Goal: Transaction & Acquisition: Purchase product/service

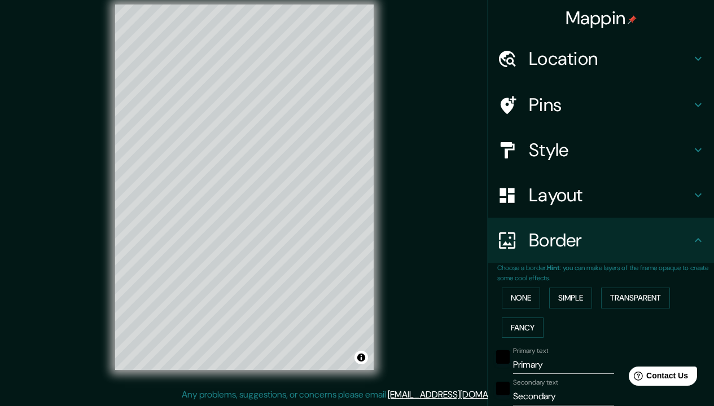
scroll to position [4, 0]
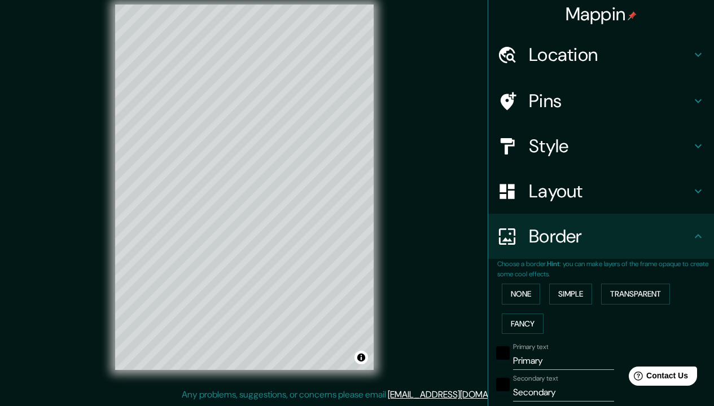
click at [438, 144] on div "Mappin Location [GEOGRAPHIC_DATA][PERSON_NAME], [GEOGRAPHIC_DATA][US_STATE], [G…" at bounding box center [357, 196] width 714 height 420
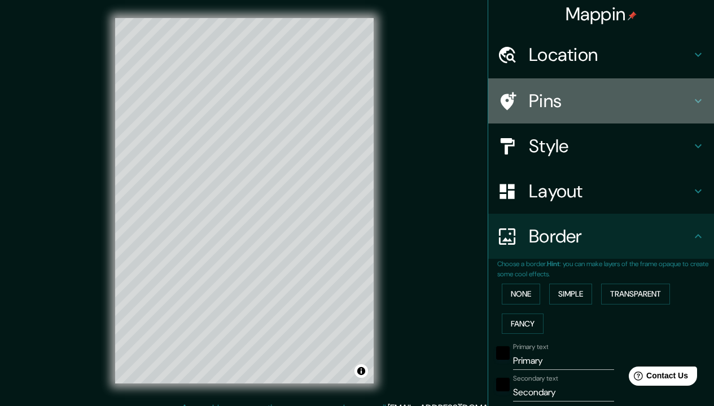
click at [695, 100] on icon at bounding box center [698, 101] width 7 height 4
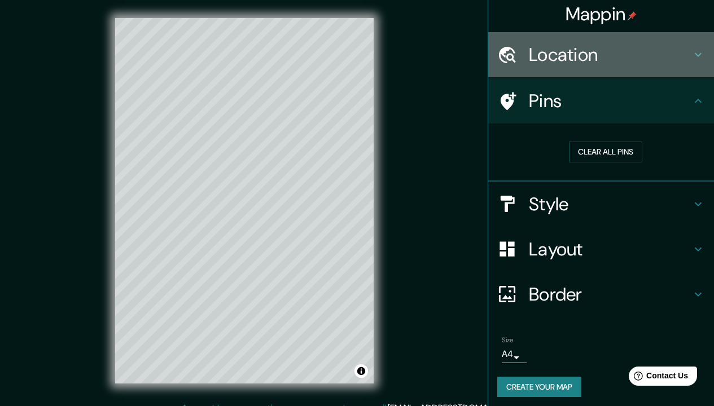
click at [695, 58] on icon at bounding box center [698, 55] width 14 height 14
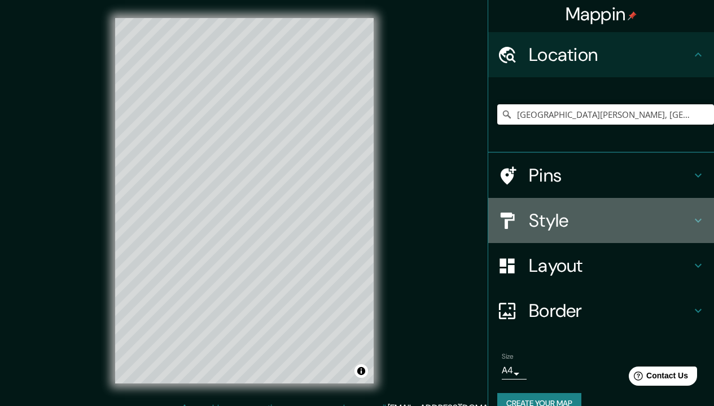
click at [695, 219] on icon at bounding box center [698, 221] width 7 height 4
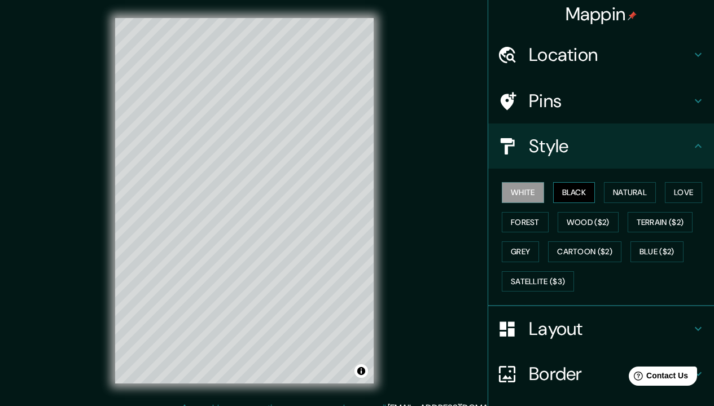
click at [570, 191] on button "Black" at bounding box center [574, 192] width 42 height 21
click at [616, 189] on button "Natural" at bounding box center [630, 192] width 52 height 21
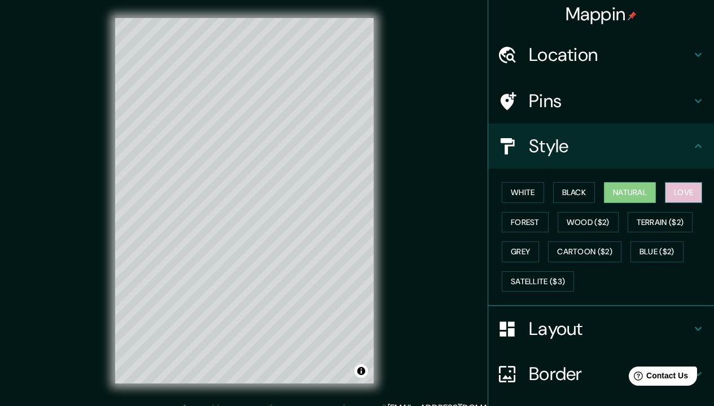
click at [684, 191] on button "Love" at bounding box center [683, 192] width 37 height 21
click at [522, 219] on button "Forest" at bounding box center [525, 222] width 47 height 21
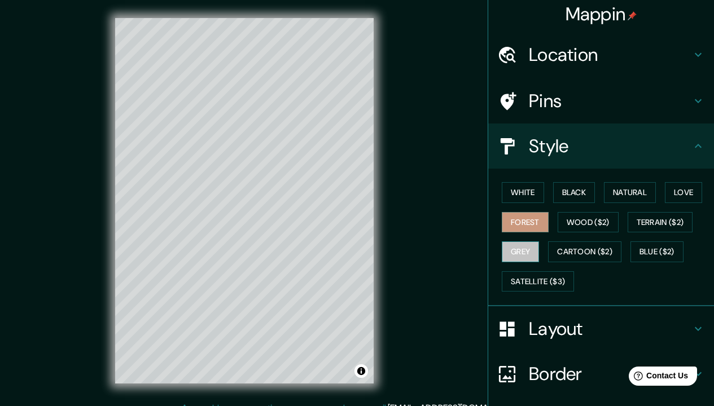
click at [516, 251] on button "Grey" at bounding box center [520, 251] width 37 height 21
click at [525, 191] on button "White" at bounding box center [523, 192] width 42 height 21
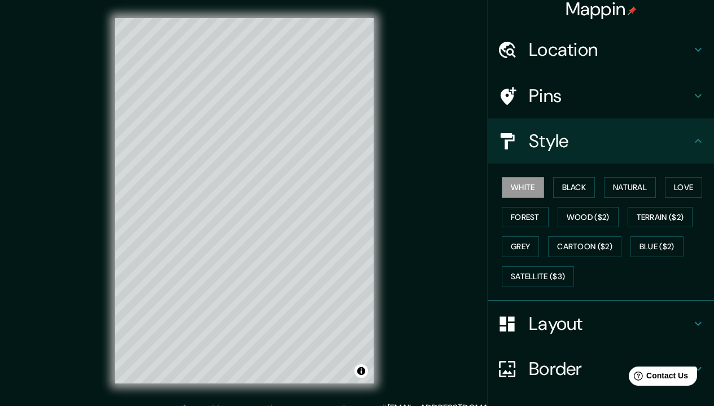
scroll to position [36, 0]
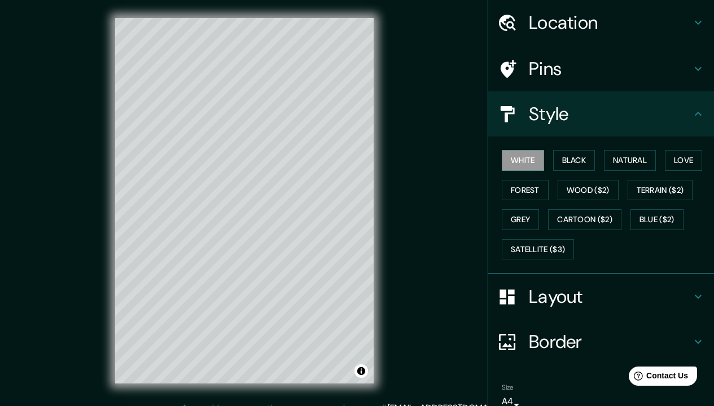
click at [547, 336] on h4 "Border" at bounding box center [610, 342] width 162 height 23
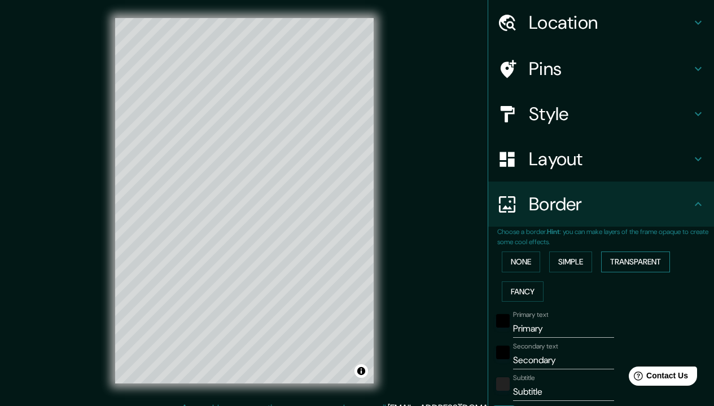
click at [618, 258] on button "Transparent" at bounding box center [635, 262] width 69 height 21
click at [521, 289] on button "Fancy" at bounding box center [523, 292] width 42 height 21
click at [561, 263] on button "Simple" at bounding box center [570, 262] width 43 height 21
click at [522, 261] on button "None" at bounding box center [521, 262] width 38 height 21
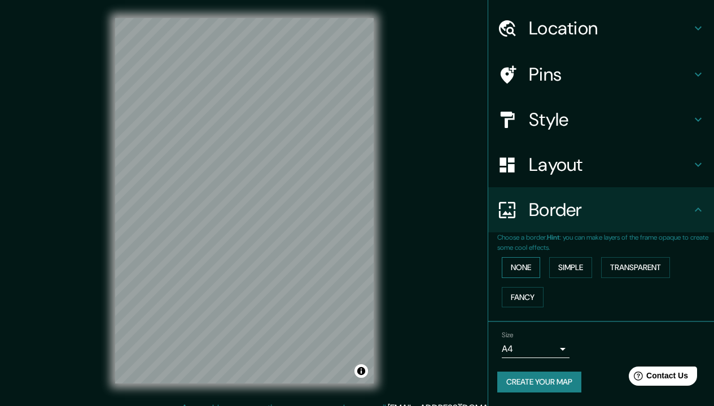
scroll to position [27, 0]
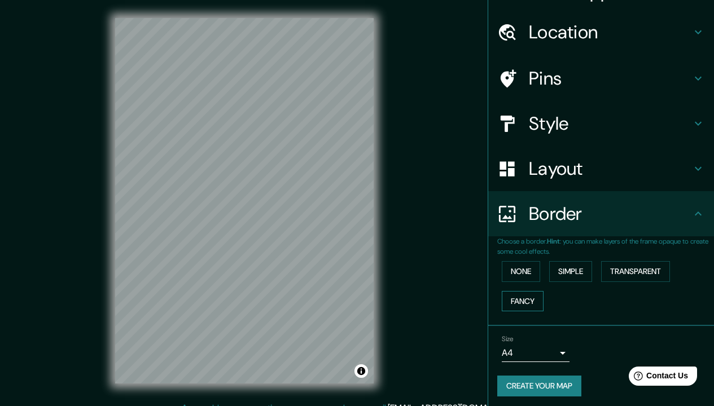
click at [512, 298] on button "Fancy" at bounding box center [523, 301] width 42 height 21
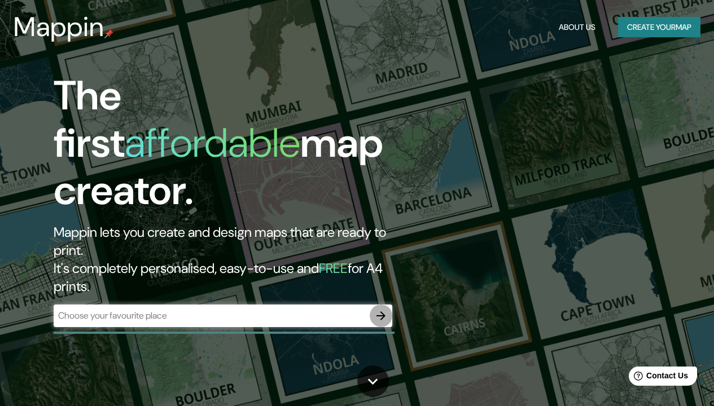
click at [383, 309] on icon "button" at bounding box center [381, 316] width 14 height 14
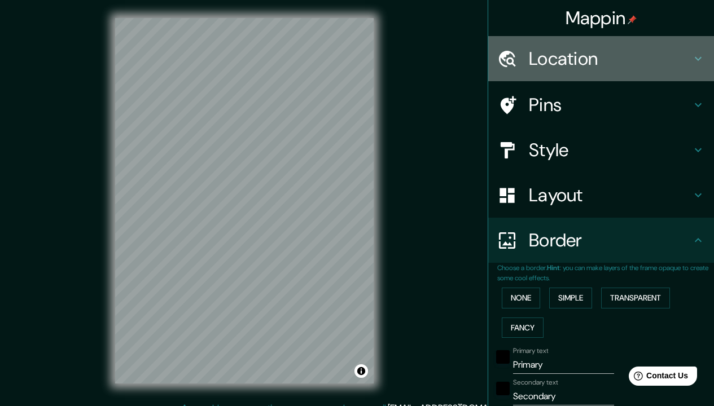
click at [615, 63] on h4 "Location" at bounding box center [610, 58] width 162 height 23
type input "204"
type input "41"
type input "20"
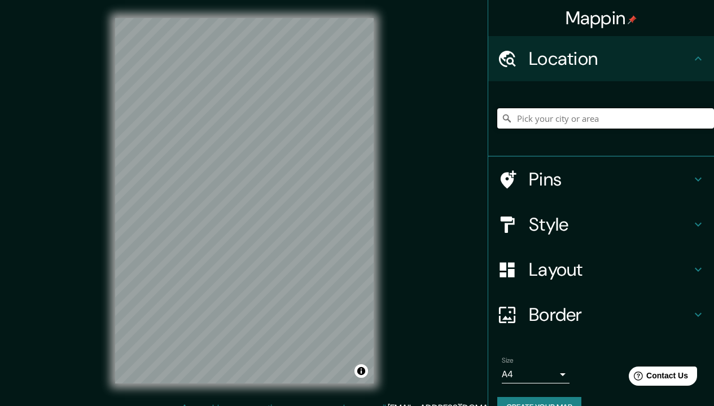
click at [588, 121] on input "Pick your city or area" at bounding box center [605, 118] width 217 height 20
click at [600, 119] on input "[GEOGRAPHIC_DATA][PERSON_NAME], [GEOGRAPHIC_DATA][US_STATE], [GEOGRAPHIC_DATA]" at bounding box center [605, 118] width 217 height 20
drag, startPoint x: 508, startPoint y: 117, endPoint x: 694, endPoint y: 122, distance: 186.3
click at [694, 122] on div "[GEOGRAPHIC_DATA][PERSON_NAME], [GEOGRAPHIC_DATA][US_STATE], [GEOGRAPHIC_DATA]" at bounding box center [605, 118] width 217 height 20
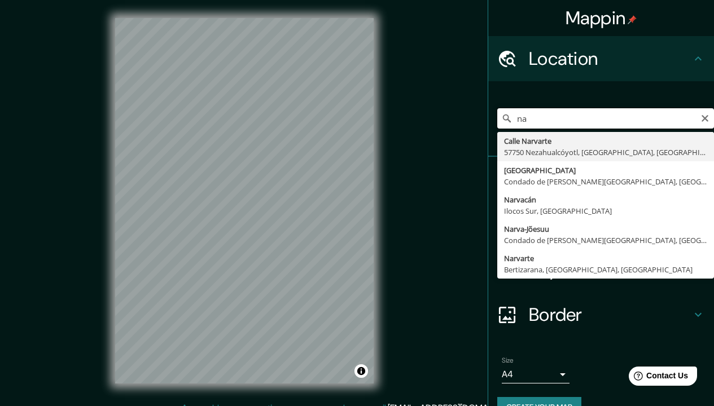
type input "n"
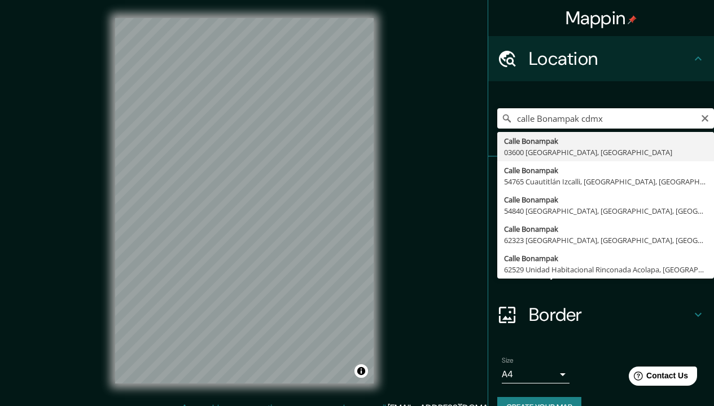
drag, startPoint x: 672, startPoint y: 142, endPoint x: 550, endPoint y: 147, distance: 122.0
type input "Calle Bonampak, [GEOGRAPHIC_DATA], [GEOGRAPHIC_DATA]"
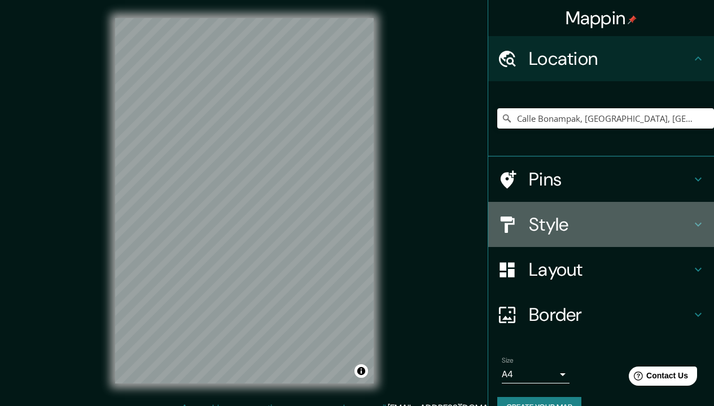
click at [691, 220] on icon at bounding box center [698, 225] width 14 height 14
type input "204"
type input "41"
type input "20"
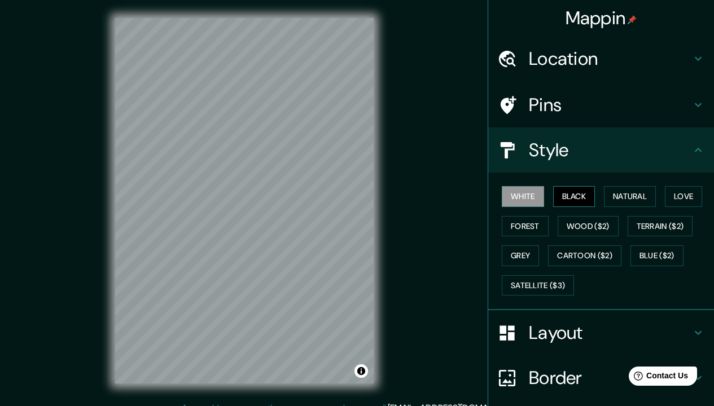
click at [563, 195] on button "Black" at bounding box center [574, 196] width 42 height 21
click at [623, 194] on button "Natural" at bounding box center [630, 196] width 52 height 21
click at [526, 190] on button "White" at bounding box center [523, 196] width 42 height 21
click at [518, 224] on button "Forest" at bounding box center [525, 226] width 47 height 21
click at [517, 199] on button "White" at bounding box center [523, 196] width 42 height 21
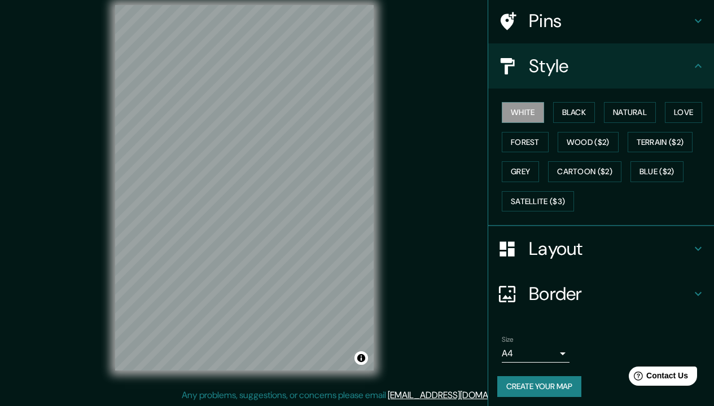
scroll to position [14, 0]
click at [555, 245] on h4 "Layout" at bounding box center [610, 249] width 162 height 23
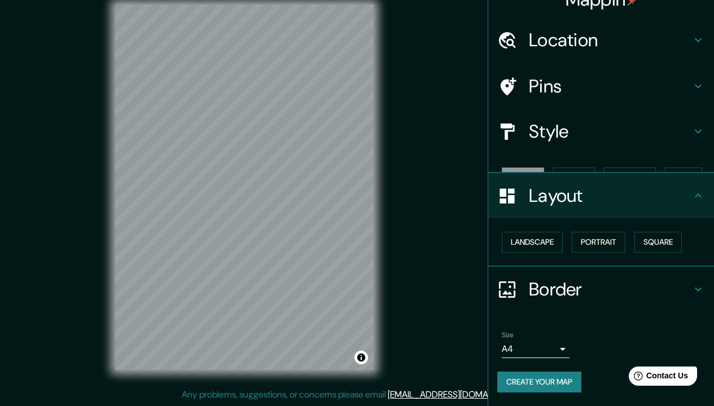
type input "204"
type input "41"
type input "20"
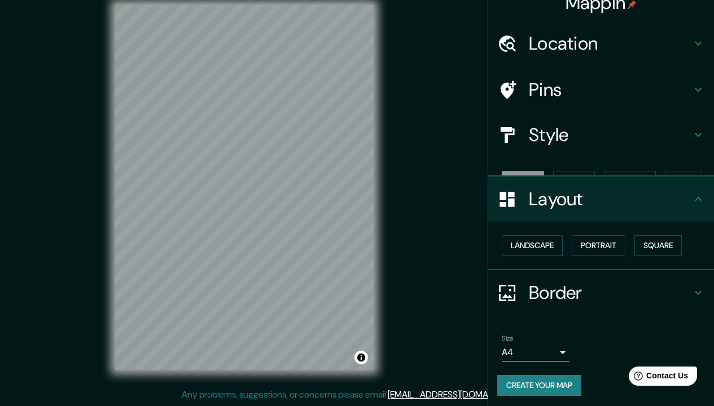
scroll to position [0, 0]
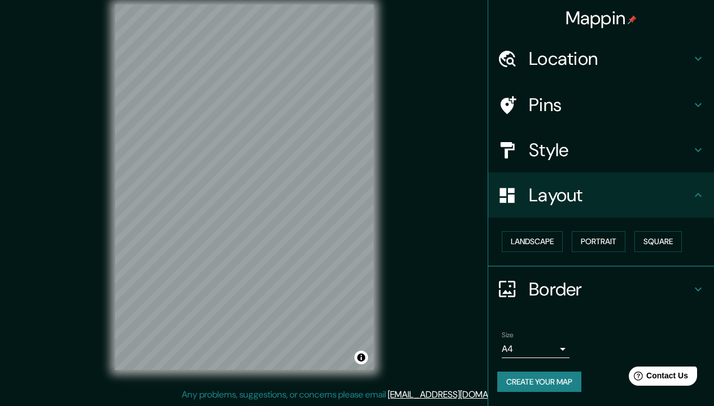
click at [514, 345] on body "Mappin Location [GEOGRAPHIC_DATA], [GEOGRAPHIC_DATA], [GEOGRAPHIC_DATA] Pins St…" at bounding box center [357, 189] width 714 height 406
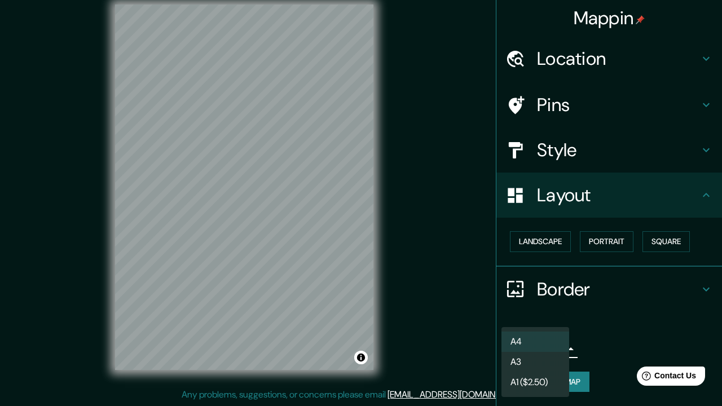
click at [528, 341] on li "A4" at bounding box center [536, 342] width 68 height 20
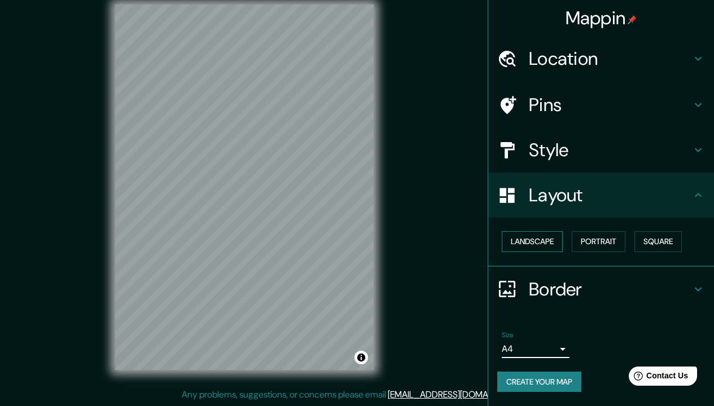
click at [540, 240] on button "Landscape" at bounding box center [532, 241] width 61 height 21
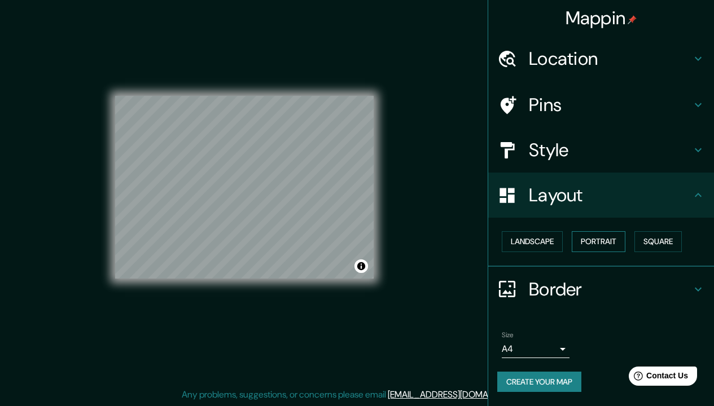
click at [607, 240] on button "Portrait" at bounding box center [599, 241] width 54 height 21
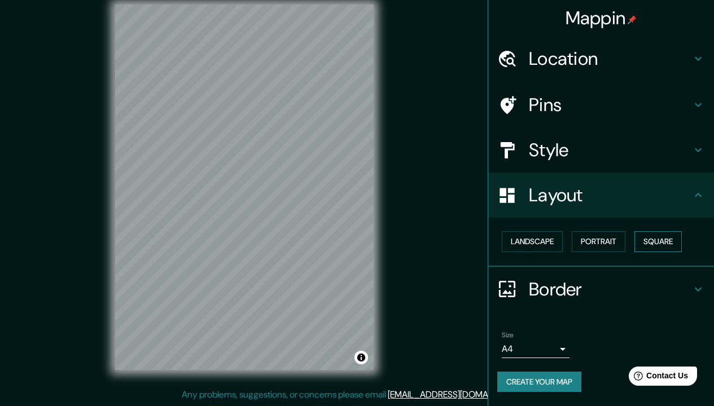
click at [655, 235] on button "Square" at bounding box center [657, 241] width 47 height 21
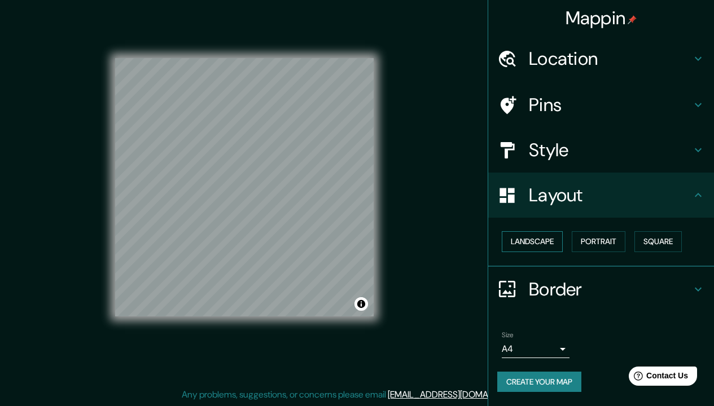
click at [542, 238] on button "Landscape" at bounding box center [532, 241] width 61 height 21
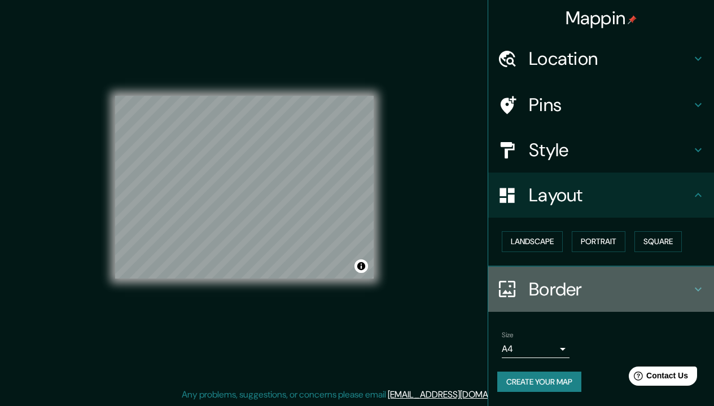
click at [696, 285] on icon at bounding box center [698, 290] width 14 height 14
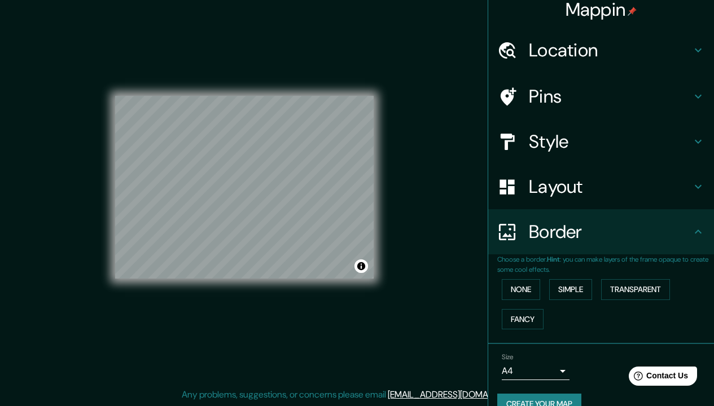
scroll to position [35, 0]
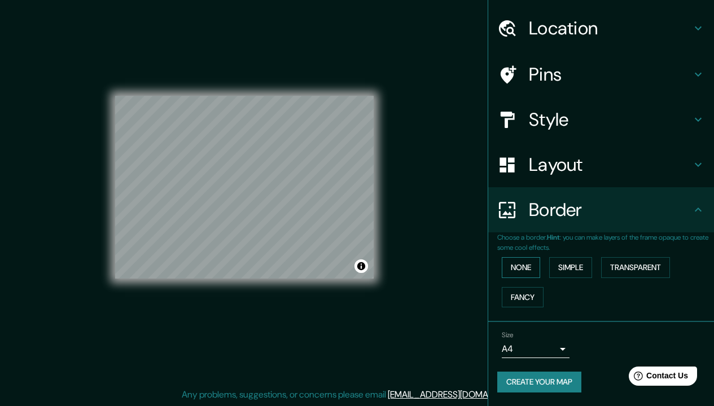
click at [523, 262] on button "None" at bounding box center [521, 267] width 38 height 21
click at [572, 263] on button "Simple" at bounding box center [570, 267] width 43 height 21
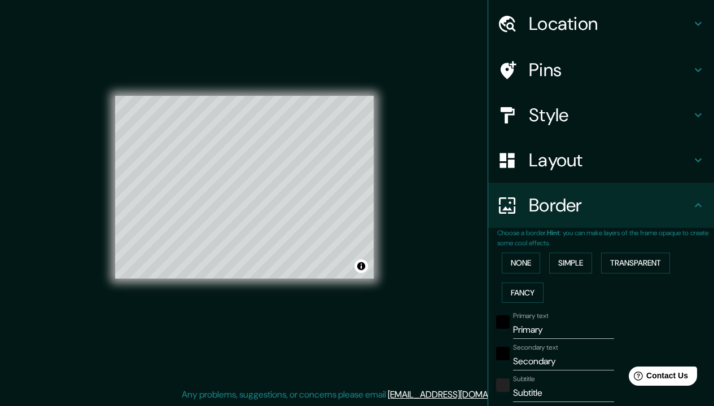
click at [546, 327] on input "Primary" at bounding box center [563, 330] width 101 height 18
type input "Primar"
type input "183"
type input "37"
type input "Prima"
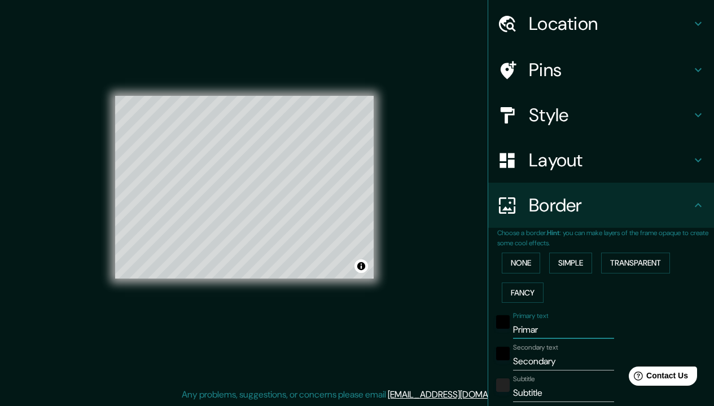
type input "183"
type input "37"
type input "Prim"
type input "183"
type input "37"
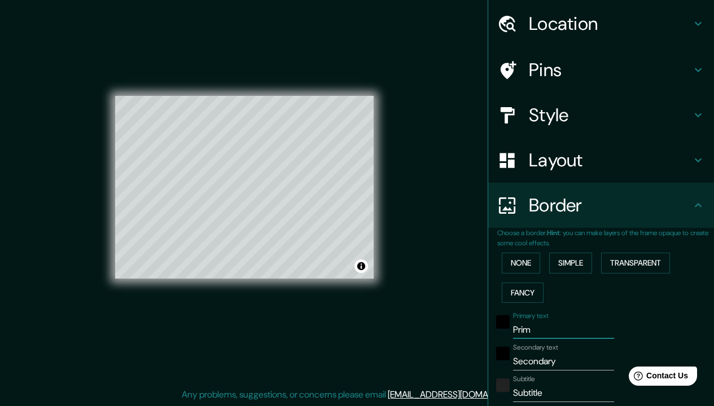
type input "Pri"
type input "183"
type input "37"
type input "Pr"
type input "183"
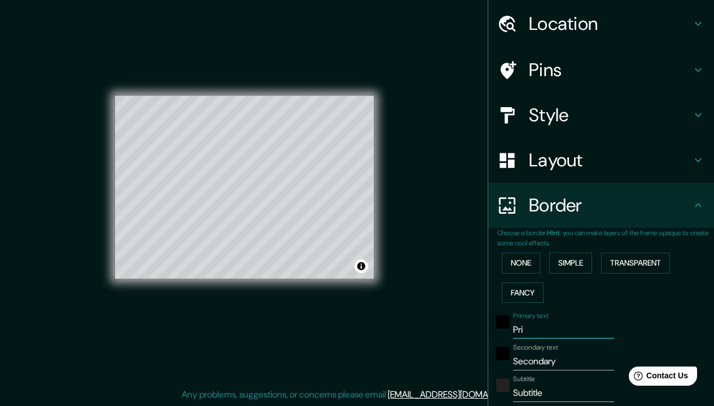
type input "37"
type input "P"
type input "183"
type input "37"
type input "183"
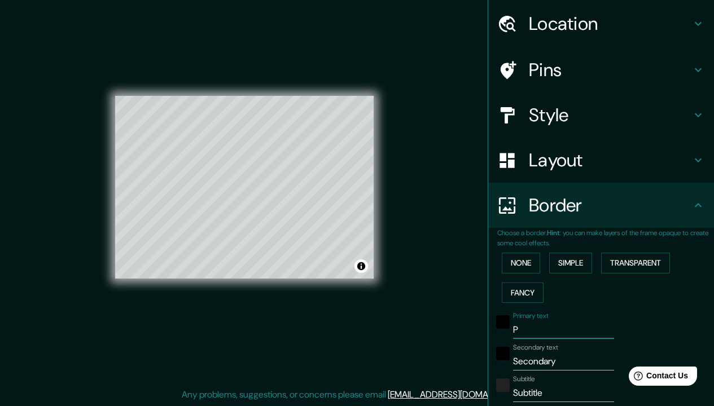
type input "37"
type input "C"
type input "183"
type input "37"
type input "Co"
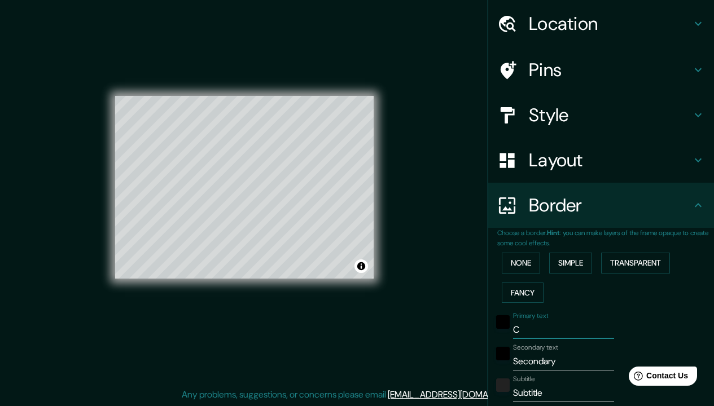
type input "183"
type input "37"
type input "Col"
type input "183"
type input "37"
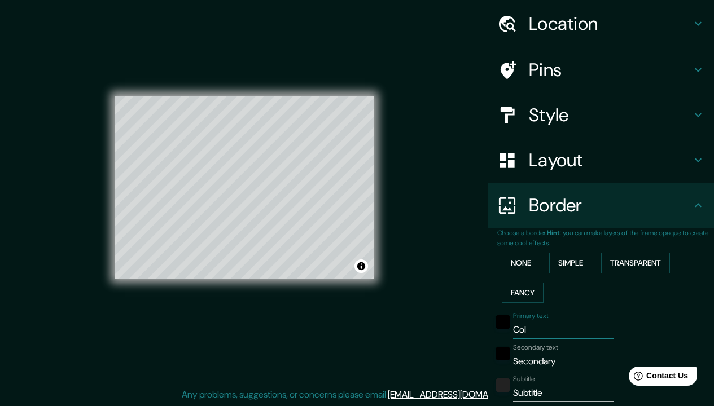
type input "Col."
type input "183"
type input "37"
type input "Col."
type input "183"
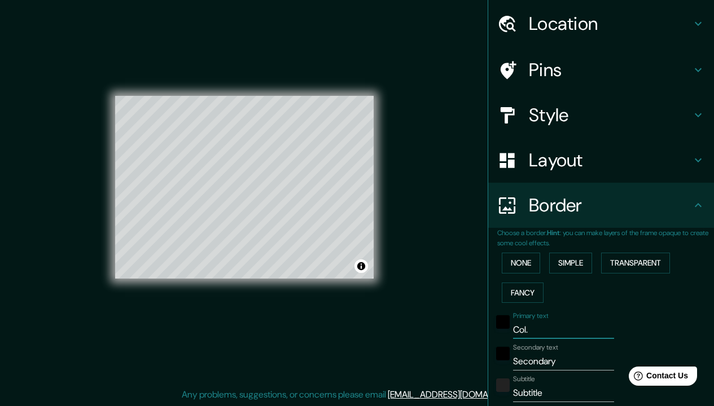
type input "37"
type input "Col. c"
type input "183"
type input "37"
type input "Col. co"
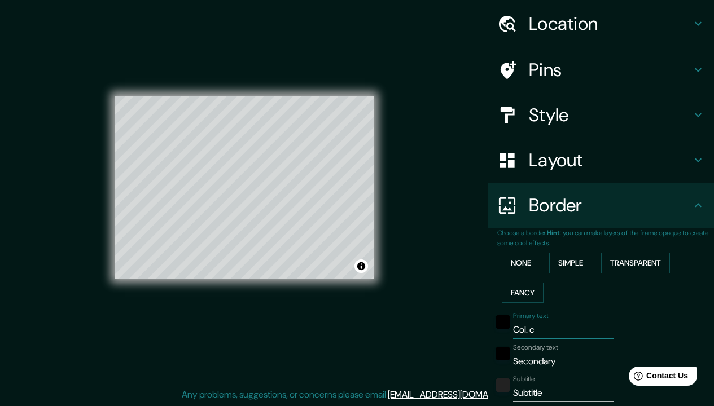
type input "183"
type input "37"
type input "Col. col"
type input "183"
type input "37"
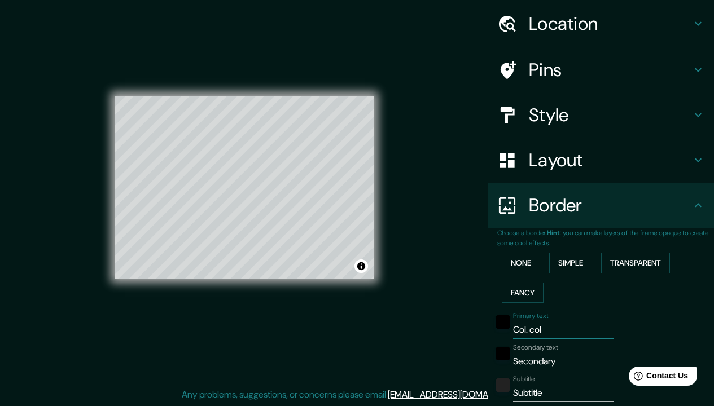
type input "Col. coli"
type input "183"
type input "37"
type input "Col. col"
type input "183"
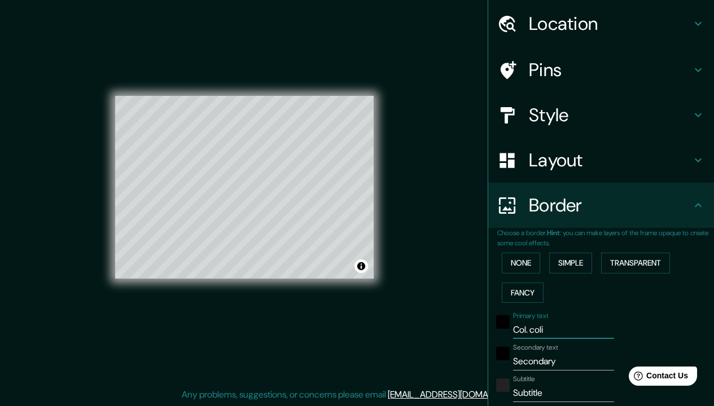
type input "37"
type input "Col. coli"
type input "183"
type input "37"
type input "Col. colin"
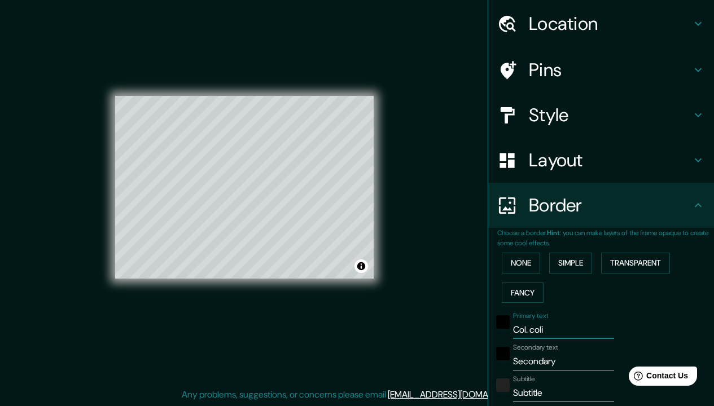
type input "183"
type input "37"
type input "Col. colins"
type input "183"
type input "37"
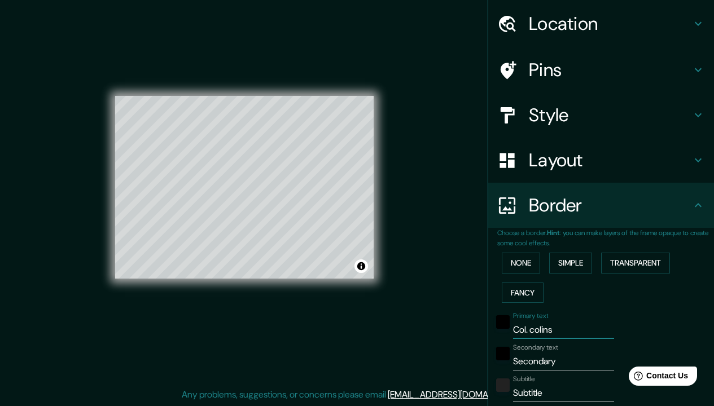
type input "Col. colin"
type input "183"
type input "37"
type input "Col. coli"
type input "183"
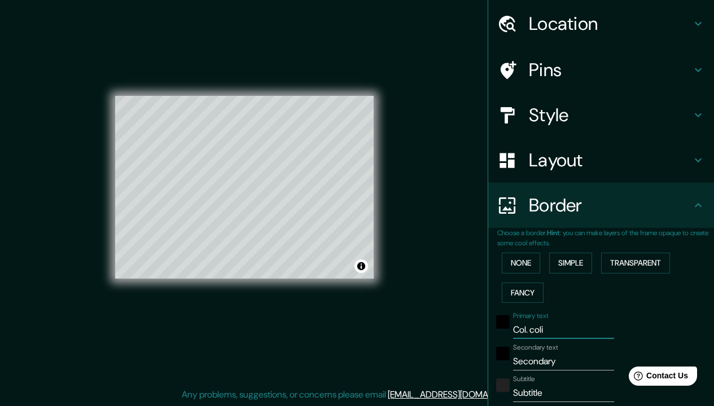
type input "37"
type input "Col. col"
type input "183"
type input "37"
type input "Col. co"
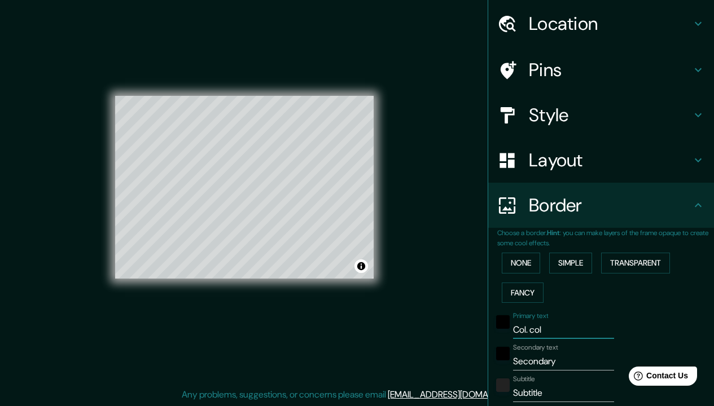
type input "183"
type input "37"
type input "Col. c"
type input "183"
type input "37"
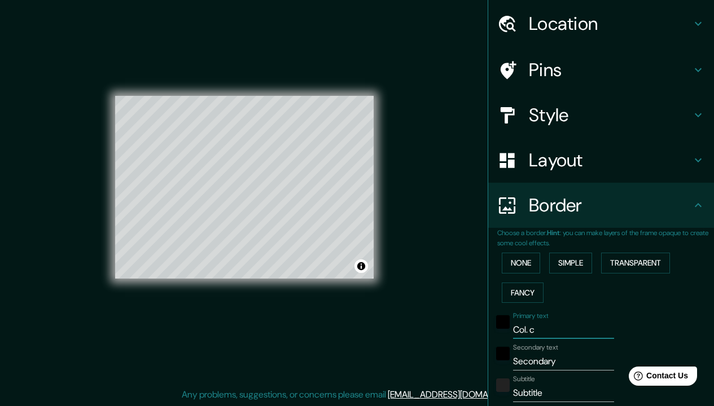
type input "Col."
type input "183"
type input "37"
type input "Col. C"
type input "183"
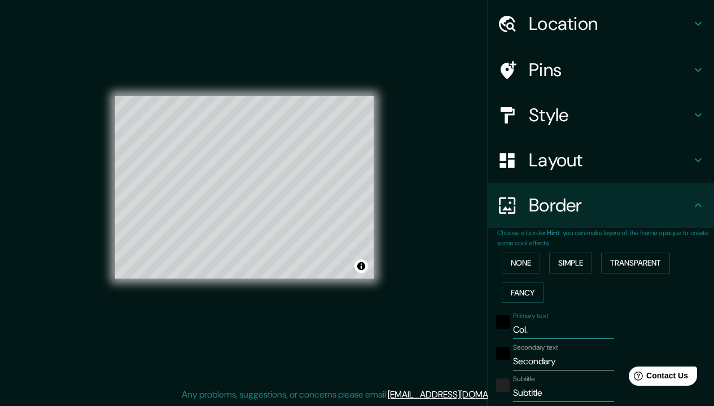
type input "37"
type input "Col. Co"
type input "183"
type input "37"
type input "Col. Col"
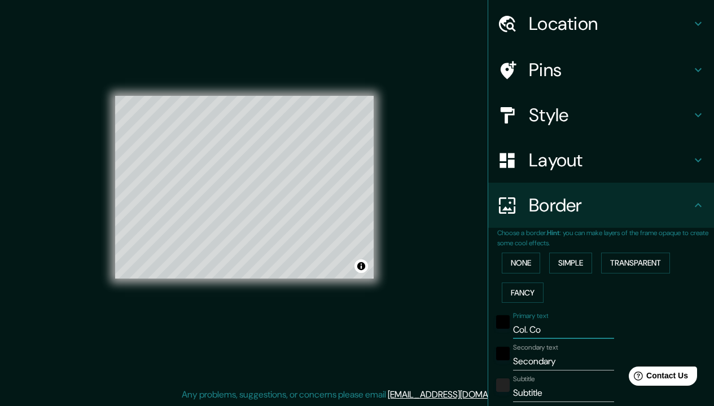
type input "183"
type input "37"
type input "Col. Coli"
type input "183"
type input "37"
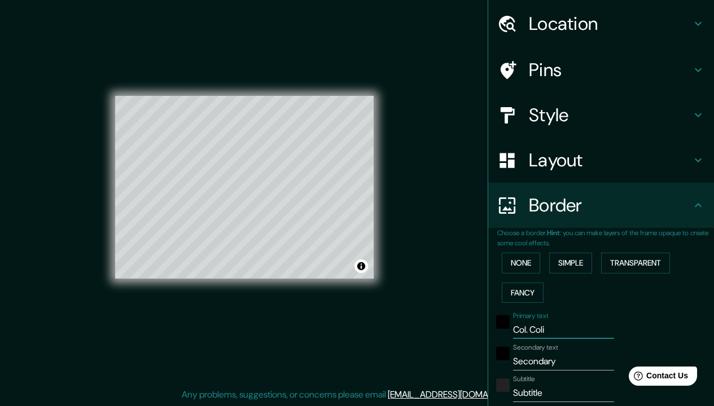
type input "Col. [PERSON_NAME]"
type input "183"
type input "37"
type input "Col. Colina"
type input "183"
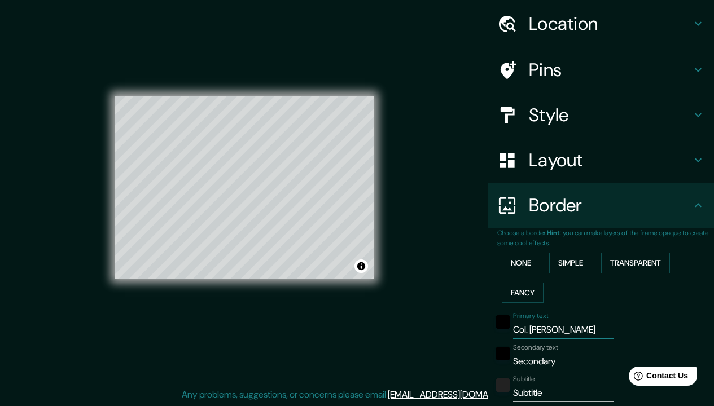
type input "37"
type input "Col. Colinas"
type input "183"
type input "37"
type input "Col. Colinas"
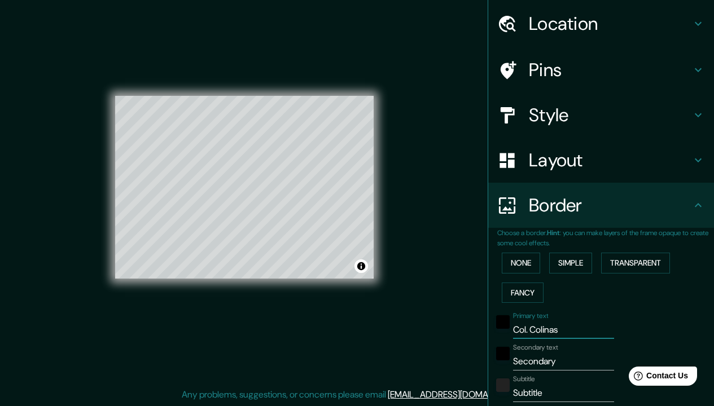
type input "183"
type input "37"
type input "Col. Colinas"
click at [560, 360] on input "Secondary" at bounding box center [563, 362] width 101 height 18
type input "Secondar"
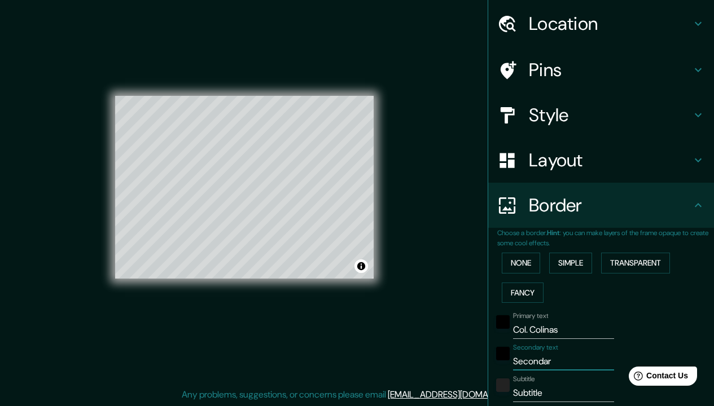
type input "183"
type input "37"
type input "Seconda"
type input "183"
type input "37"
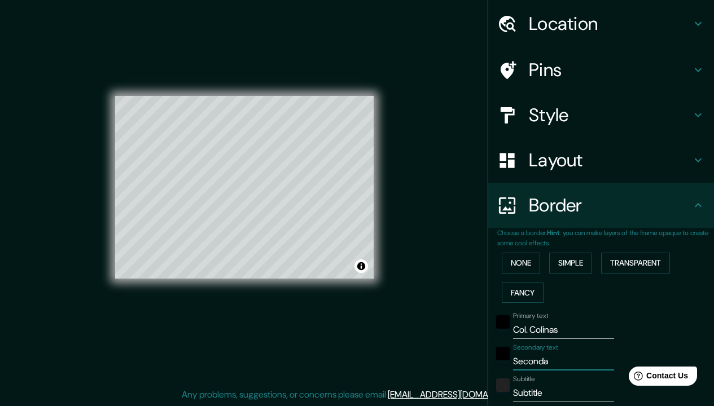
type input "Second"
type input "183"
type input "37"
type input "Secon"
type input "183"
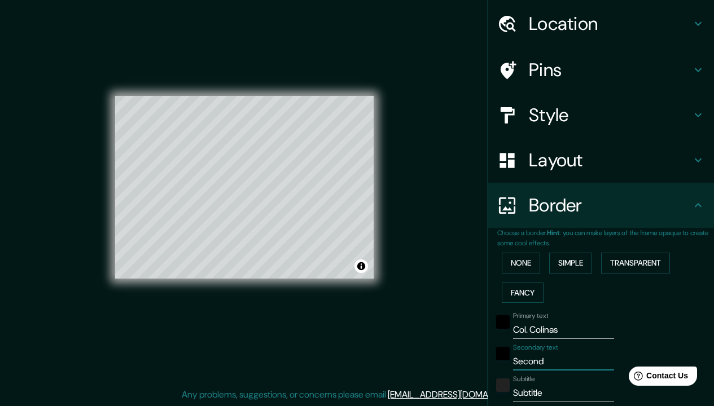
type input "37"
type input "Seco"
type input "183"
type input "37"
type input "Sec"
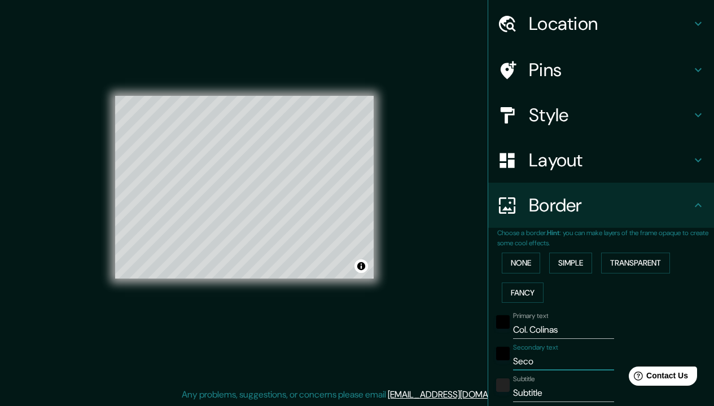
type input "183"
type input "37"
type input "Se"
type input "183"
type input "37"
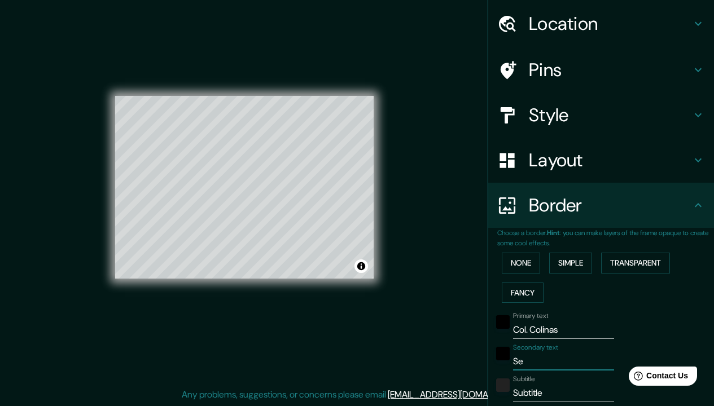
type input "S"
type input "183"
type input "37"
type input "183"
type input "37"
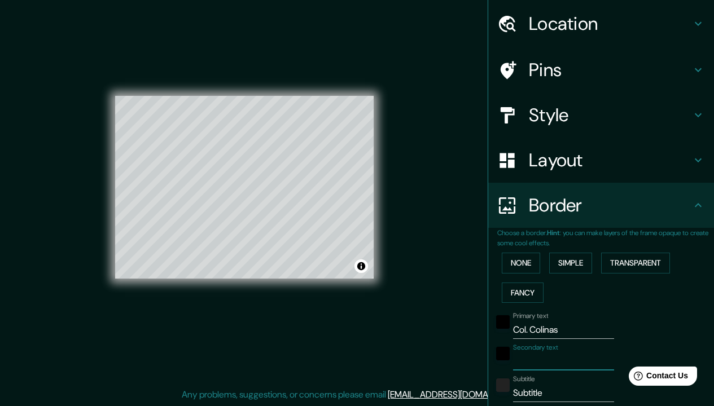
type input "S"
type input "183"
type input "37"
type input "Sa"
type input "183"
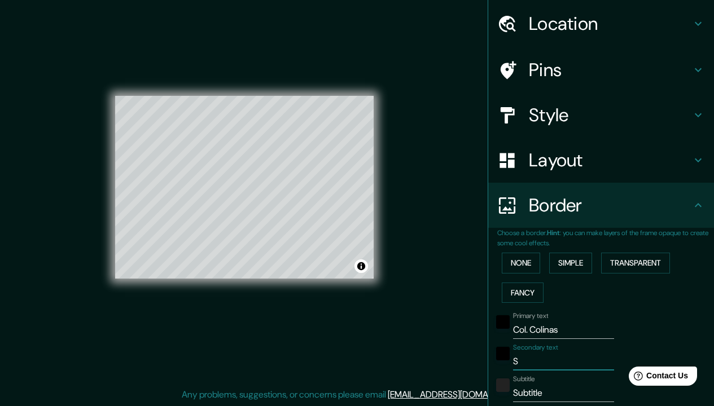
type input "37"
type input "San"
type input "183"
type input "37"
type input "San"
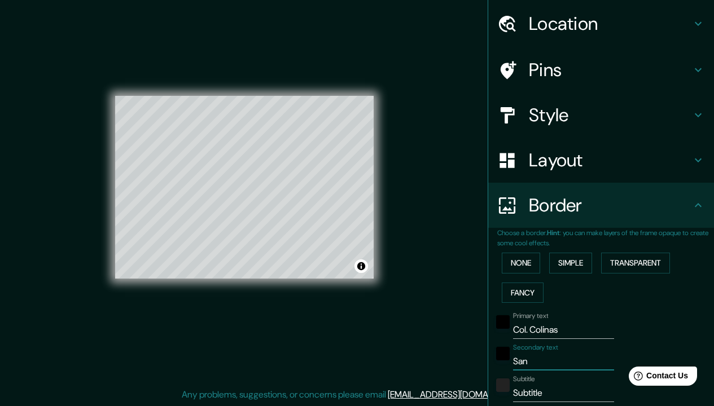
type input "183"
type input "37"
type input "San J"
type input "183"
type input "37"
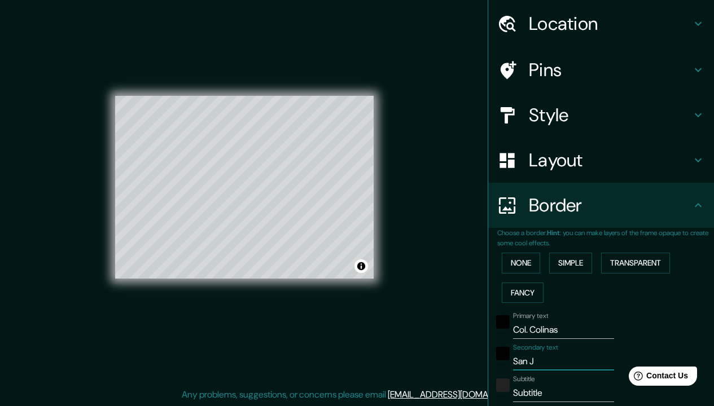
type input "San Jo"
type input "183"
type input "37"
type input "San [PERSON_NAME]"
type input "183"
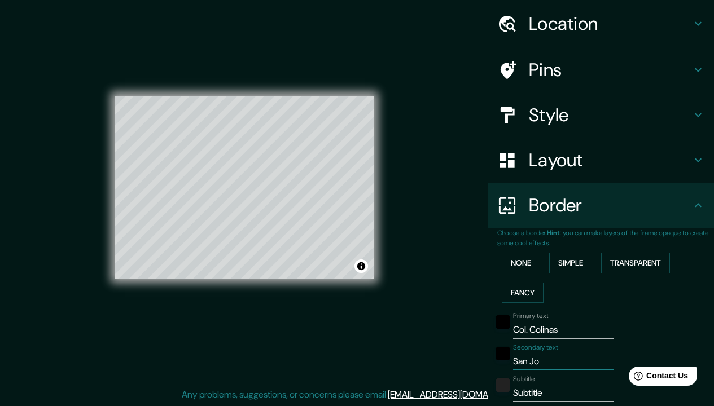
type input "37"
type input "San [PERSON_NAME]´"
type input "183"
type input "37"
type input "San José"
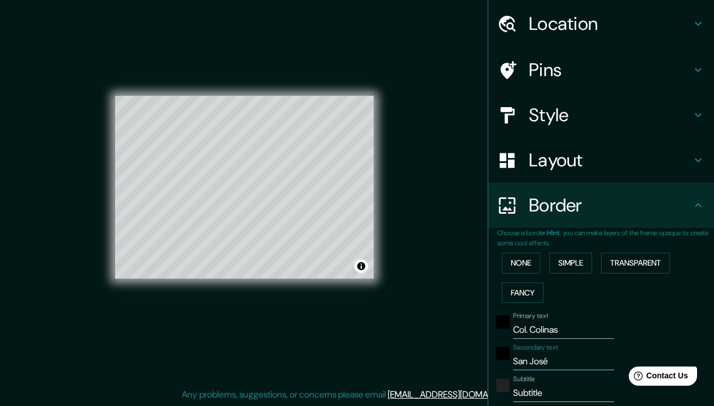
type input "183"
type input "37"
type input "San José"
type input "183"
type input "37"
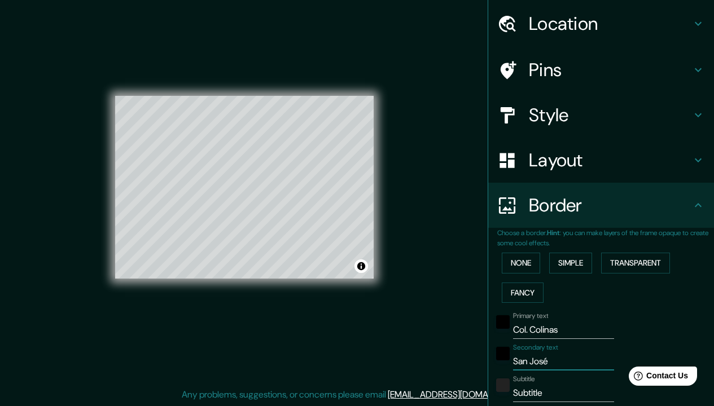
type input "San [PERSON_NAME] d"
type input "183"
type input "37"
type input "San [PERSON_NAME] de"
type input "183"
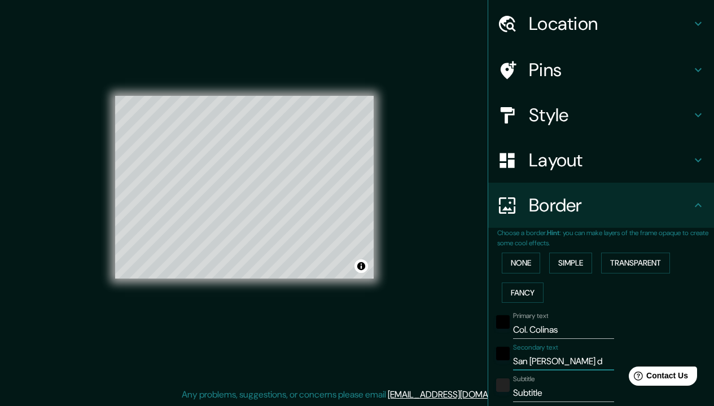
type input "37"
type input "San [PERSON_NAME] del"
type input "183"
type input "37"
type input "San [PERSON_NAME] del"
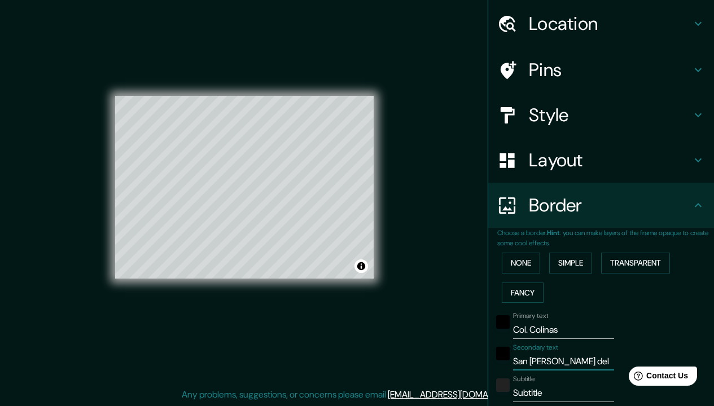
type input "183"
type input "37"
type input "San [PERSON_NAME] del c"
type input "183"
type input "37"
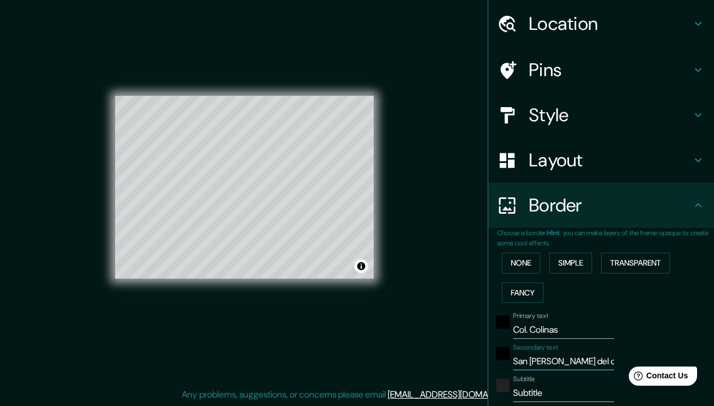
type input "[GEOGRAPHIC_DATA][PERSON_NAME]"
type input "183"
type input "37"
type input "San [PERSON_NAME] del cab"
type input "183"
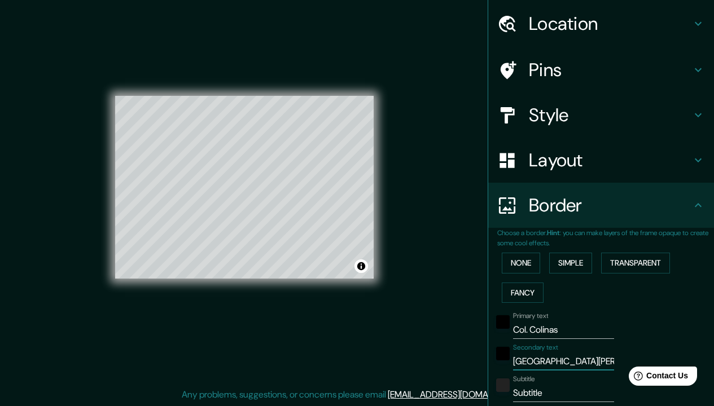
type input "37"
type input "[GEOGRAPHIC_DATA][PERSON_NAME]"
type input "183"
type input "37"
type input "[GEOGRAPHIC_DATA][PERSON_NAME]"
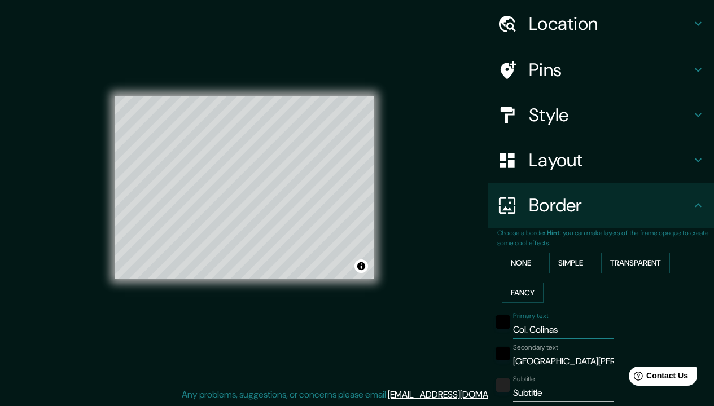
drag, startPoint x: 559, startPoint y: 329, endPoint x: 493, endPoint y: 331, distance: 66.0
click at [493, 331] on div "Primary text Col. Colinas" at bounding box center [585, 325] width 185 height 27
type input "S"
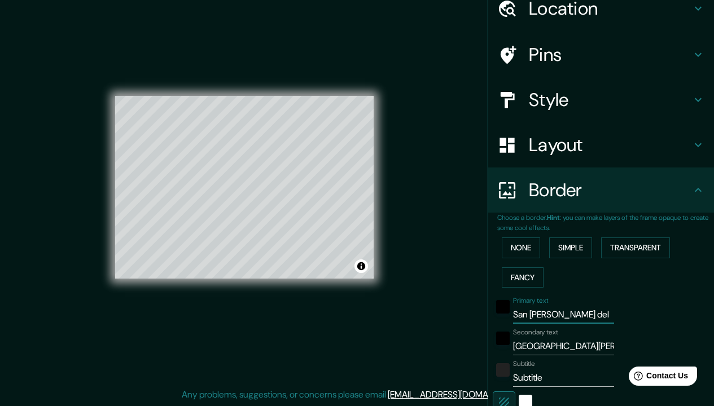
scroll to position [73, 0]
